Goal: Entertainment & Leisure: Consume media (video, audio)

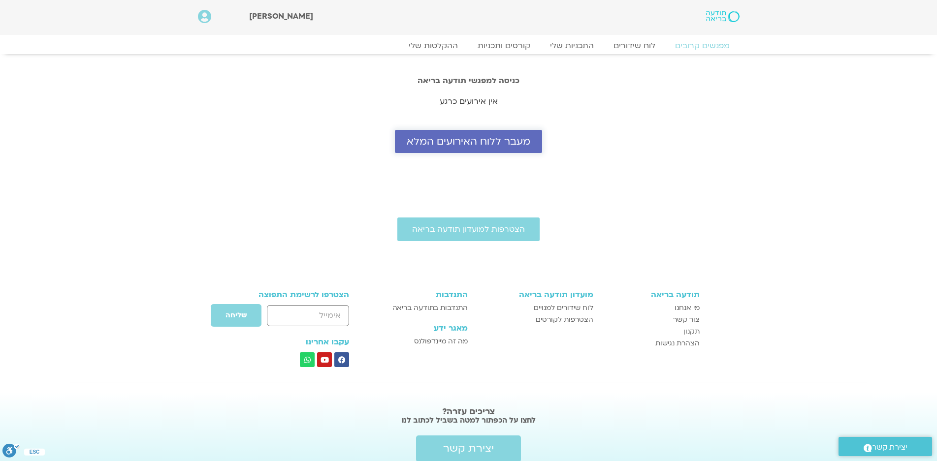
click at [481, 146] on span "מעבר ללוח האירועים המלא" at bounding box center [469, 141] width 124 height 11
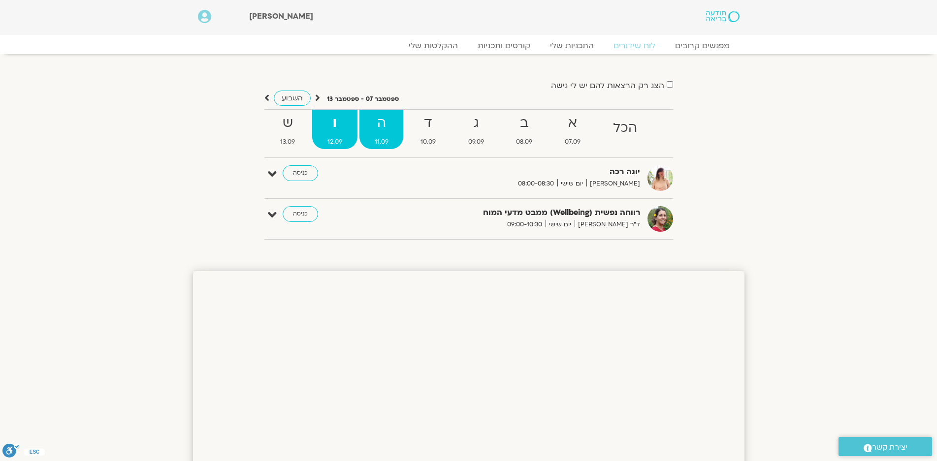
click at [384, 126] on strong "ה" at bounding box center [381, 123] width 44 height 22
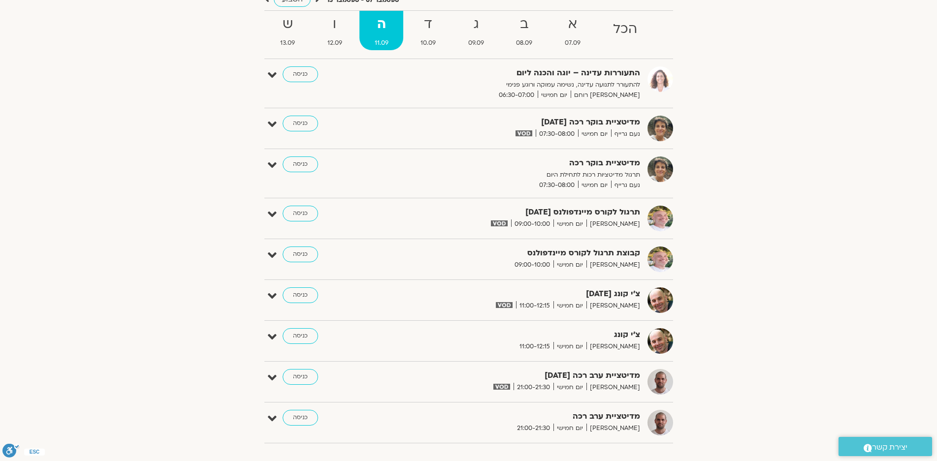
scroll to position [98, 0]
click at [300, 211] on link "כניסה" at bounding box center [300, 214] width 35 height 16
